Goal: Information Seeking & Learning: Understand process/instructions

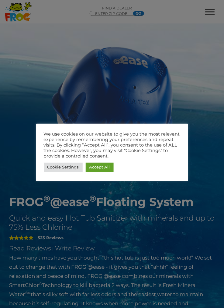
click at [102, 169] on link "Accept All" at bounding box center [100, 167] width 28 height 9
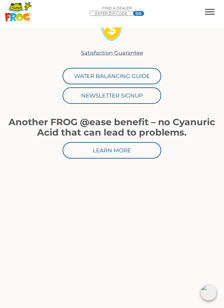
scroll to position [644, 0]
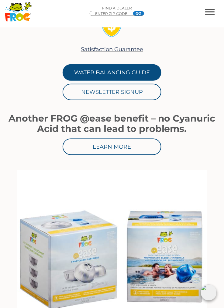
click at [136, 64] on link "Water Balancing Guide" at bounding box center [112, 72] width 99 height 16
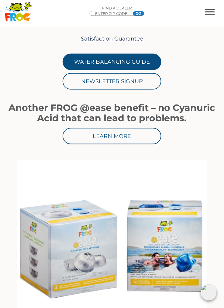
scroll to position [667, 0]
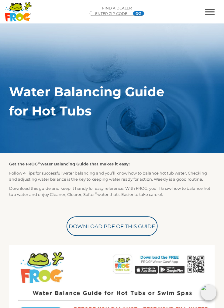
click at [210, 9] on span "MENU" at bounding box center [211, 9] width 10 height 1
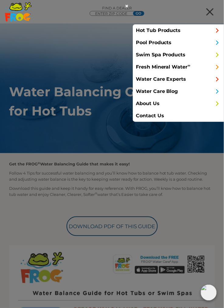
click at [214, 31] on link "Hot Tub Products" at bounding box center [178, 30] width 91 height 12
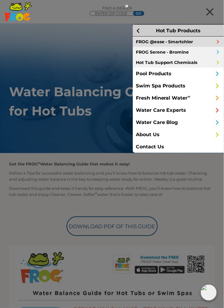
click at [217, 44] on span at bounding box center [218, 41] width 5 height 5
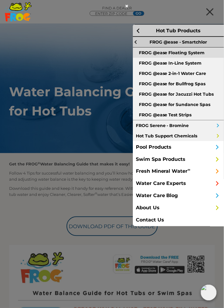
click at [195, 57] on link "FROG @ease Floating System" at bounding box center [178, 53] width 91 height 10
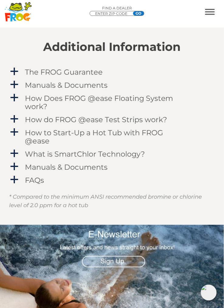
scroll to position [1231, 0]
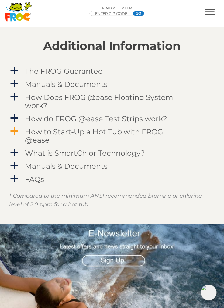
click at [14, 127] on span "a" at bounding box center [14, 131] width 9 height 9
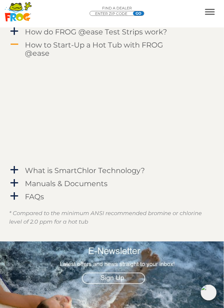
scroll to position [1318, 0]
click at [14, 192] on span "a" at bounding box center [14, 196] width 9 height 9
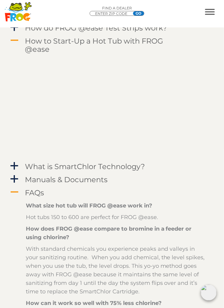
scroll to position [1322, 0]
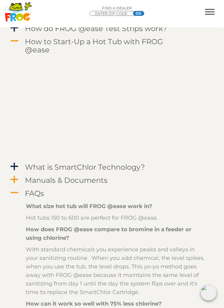
click at [16, 175] on span "a" at bounding box center [14, 179] width 9 height 9
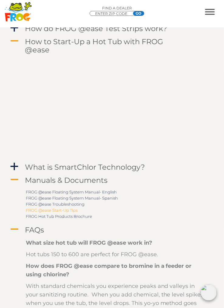
click at [40, 208] on link "FROG @ease Start-Up Tips" at bounding box center [52, 210] width 52 height 5
